Goal: Find specific page/section: Find specific page/section

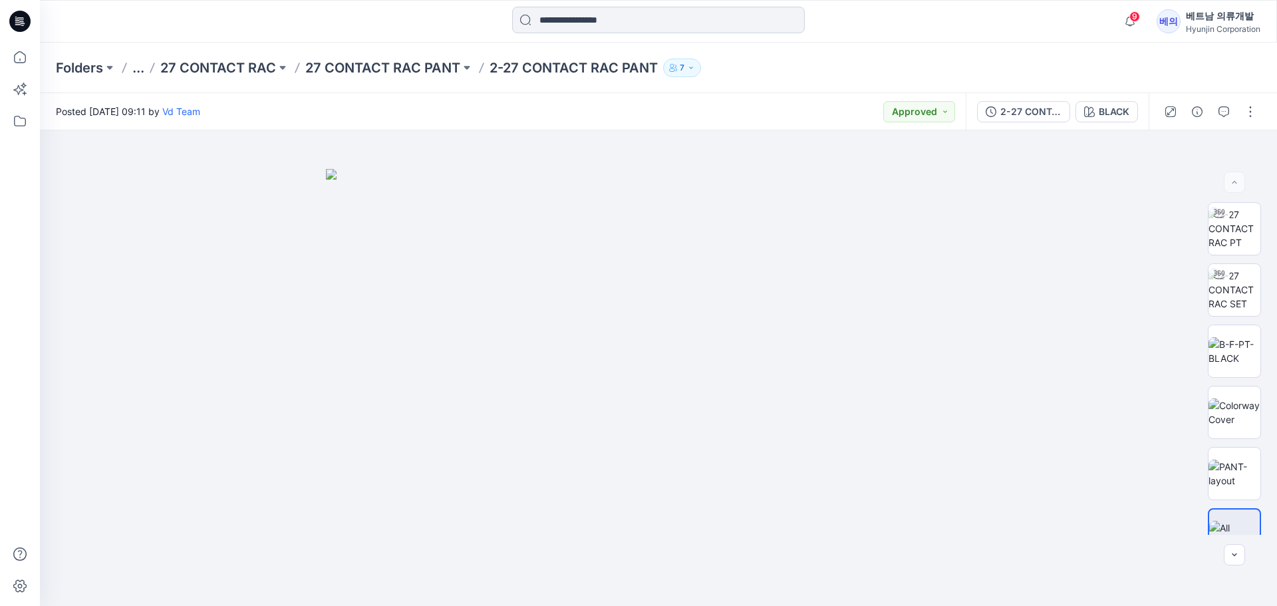
click at [649, 21] on input at bounding box center [658, 20] width 293 height 27
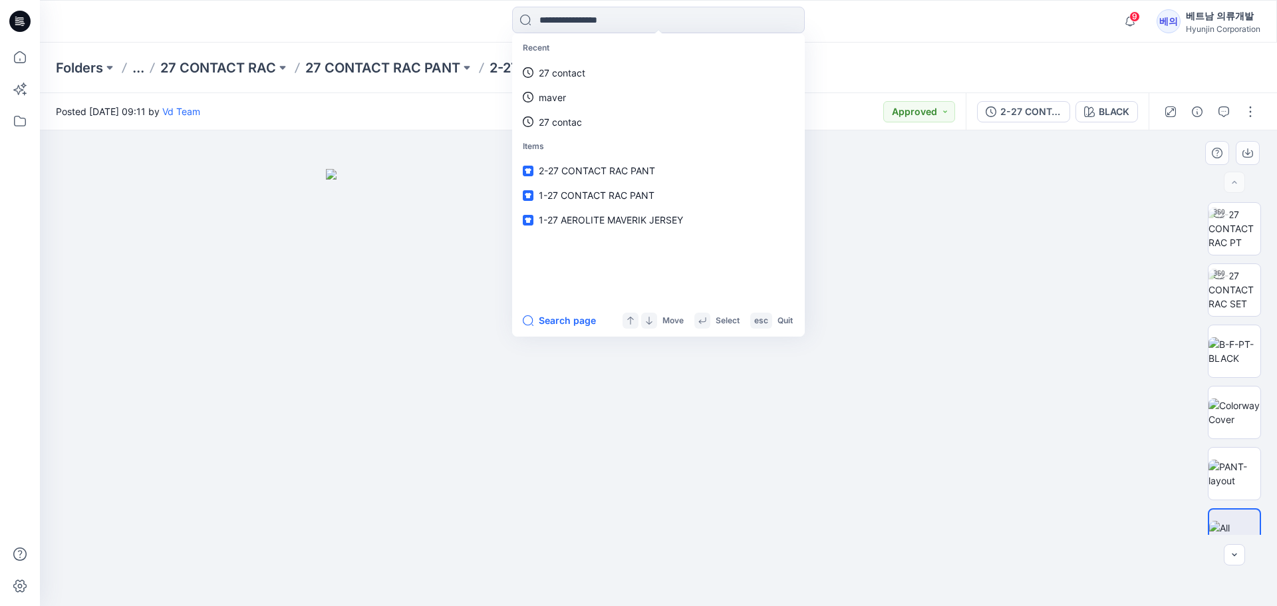
click at [359, 249] on img at bounding box center [658, 388] width 665 height 438
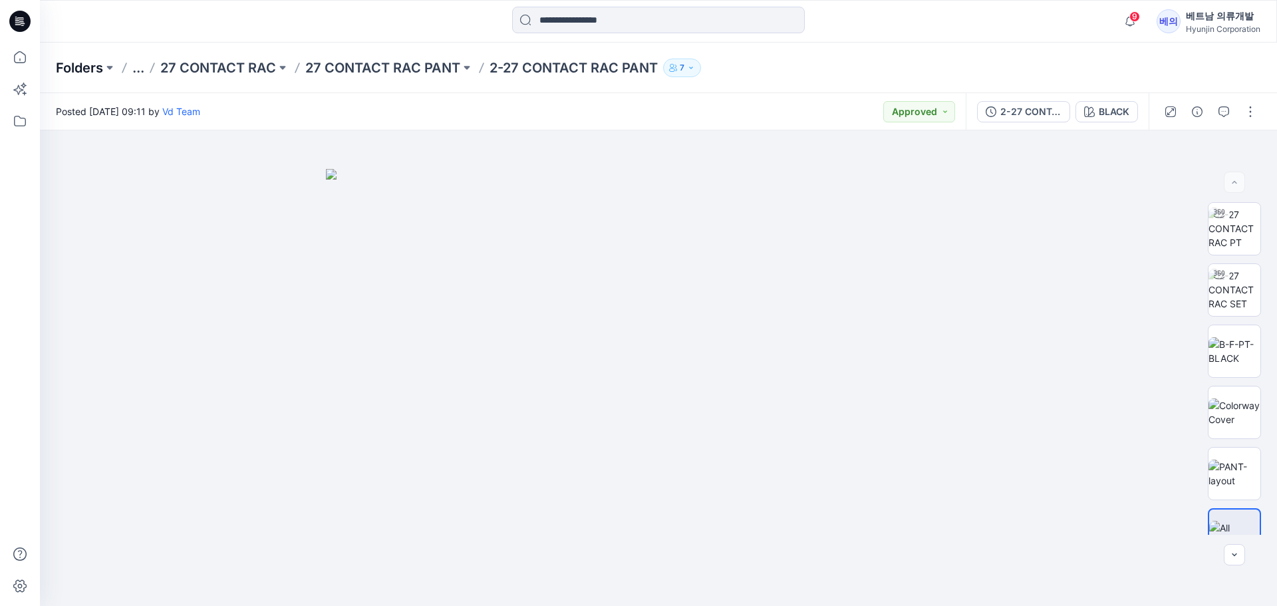
click at [98, 63] on p "Folders" at bounding box center [79, 68] width 47 height 19
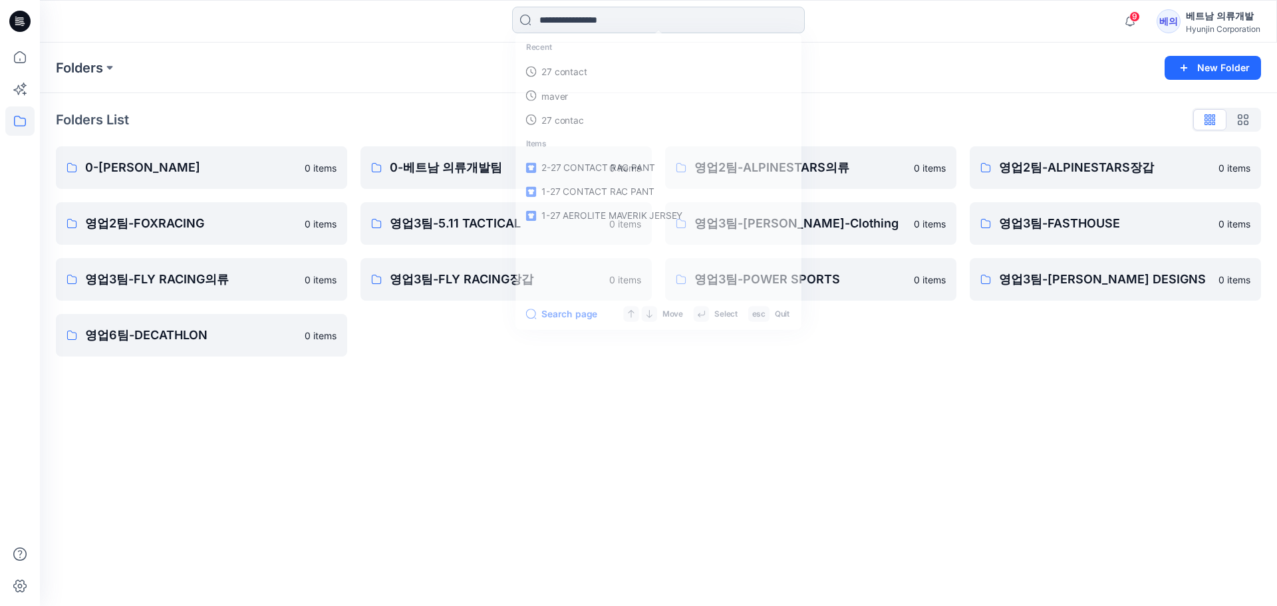
click at [592, 17] on input at bounding box center [658, 20] width 293 height 27
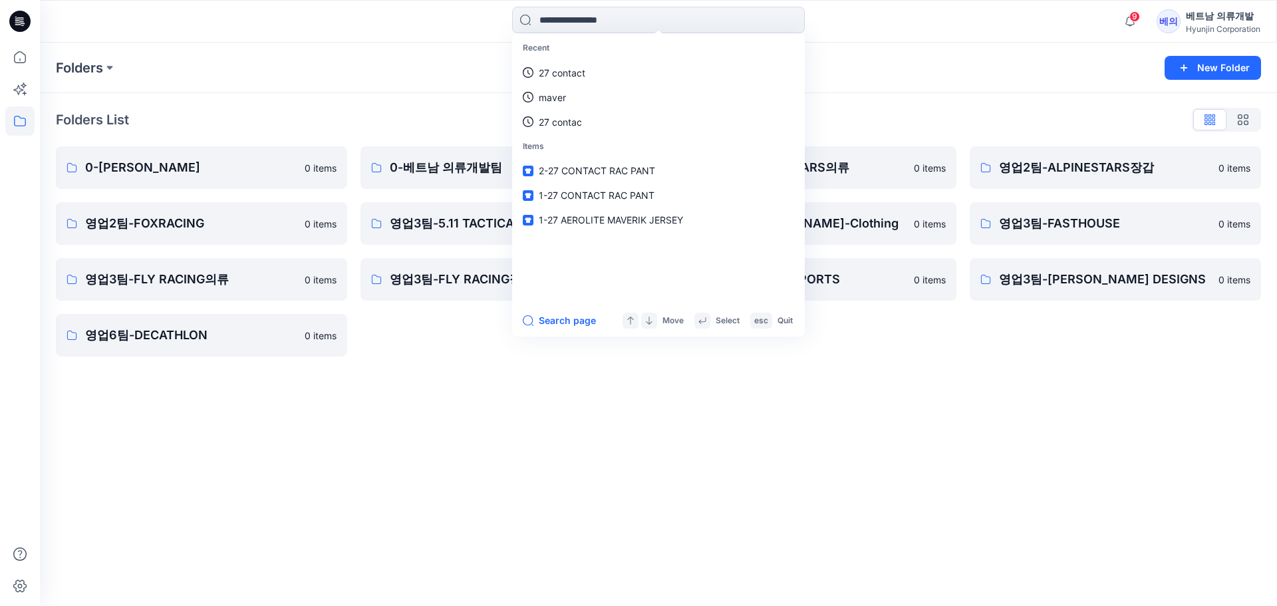
click at [898, 76] on div "Folders" at bounding box center [606, 68] width 1101 height 19
click at [590, 24] on input at bounding box center [658, 20] width 293 height 27
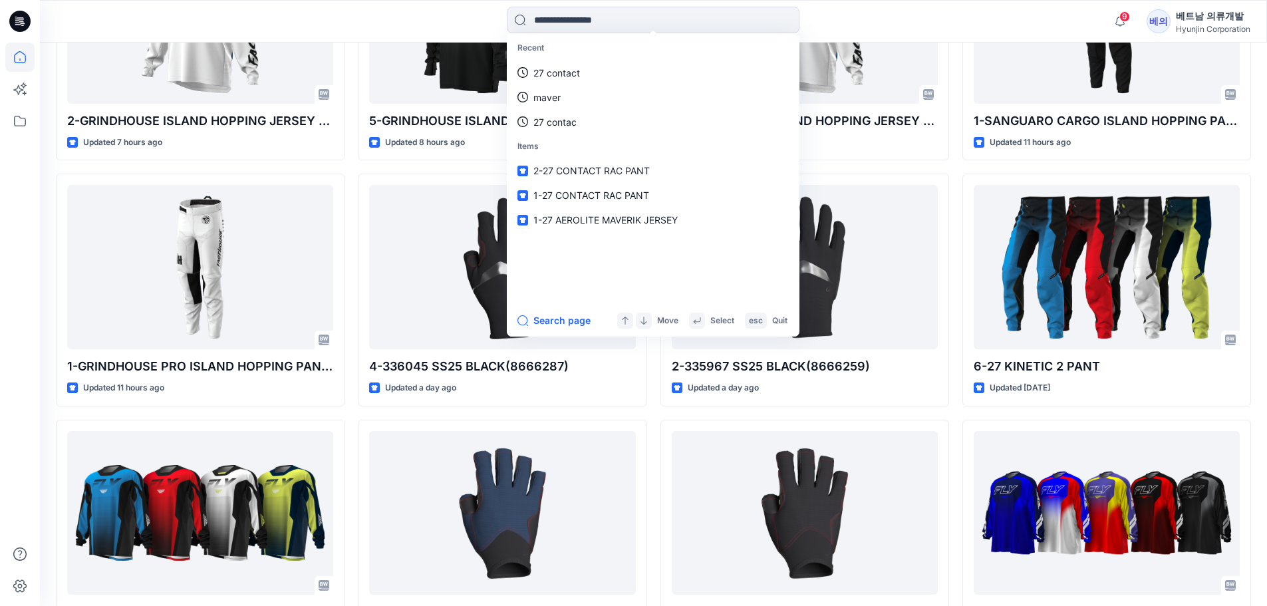
scroll to position [532, 0]
click at [445, 22] on div "Recent 27 contact maver 27 contac Items 2-27 CONTACT RAC PANT 1-27 CONTACT RAC …" at bounding box center [652, 21] width 613 height 29
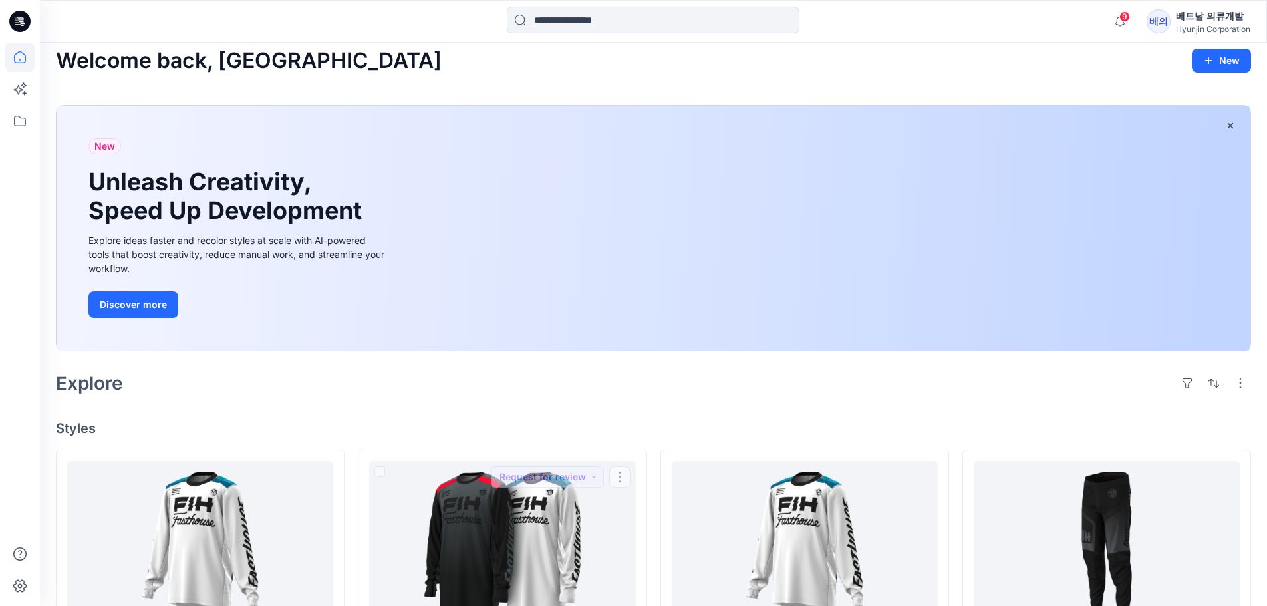
scroll to position [0, 0]
